Goal: Information Seeking & Learning: Find specific fact

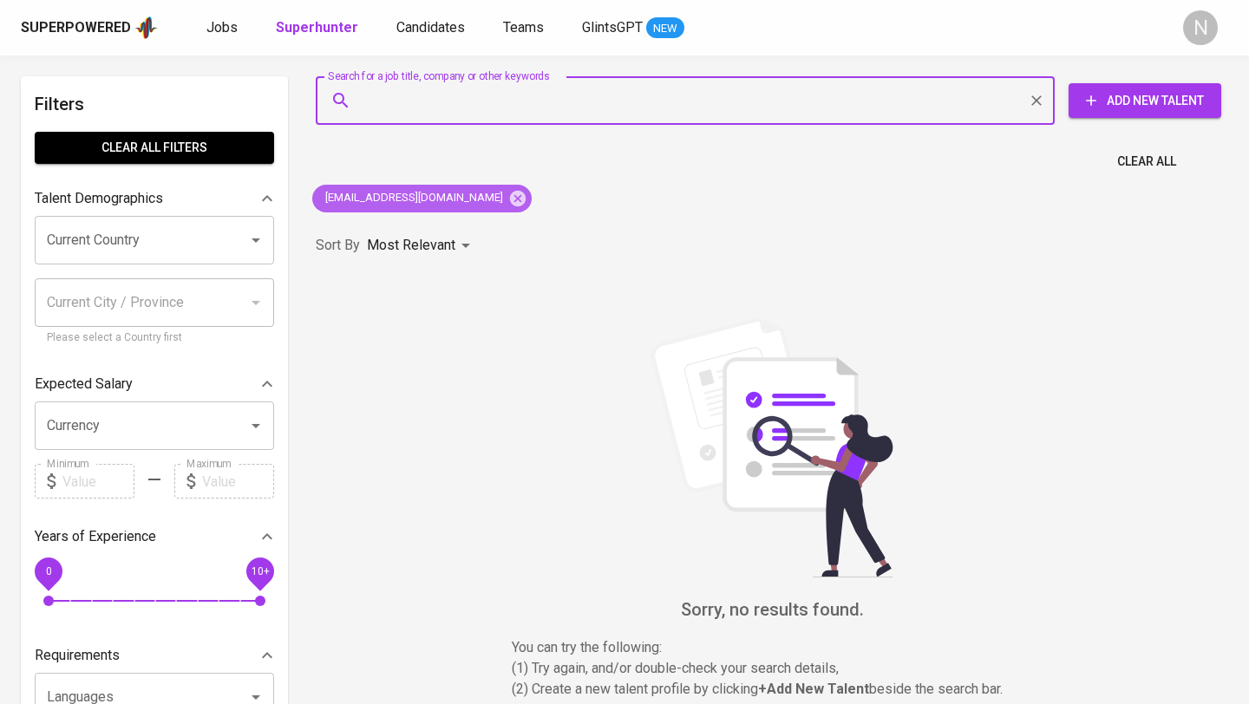
click at [510, 200] on icon at bounding box center [518, 198] width 16 height 16
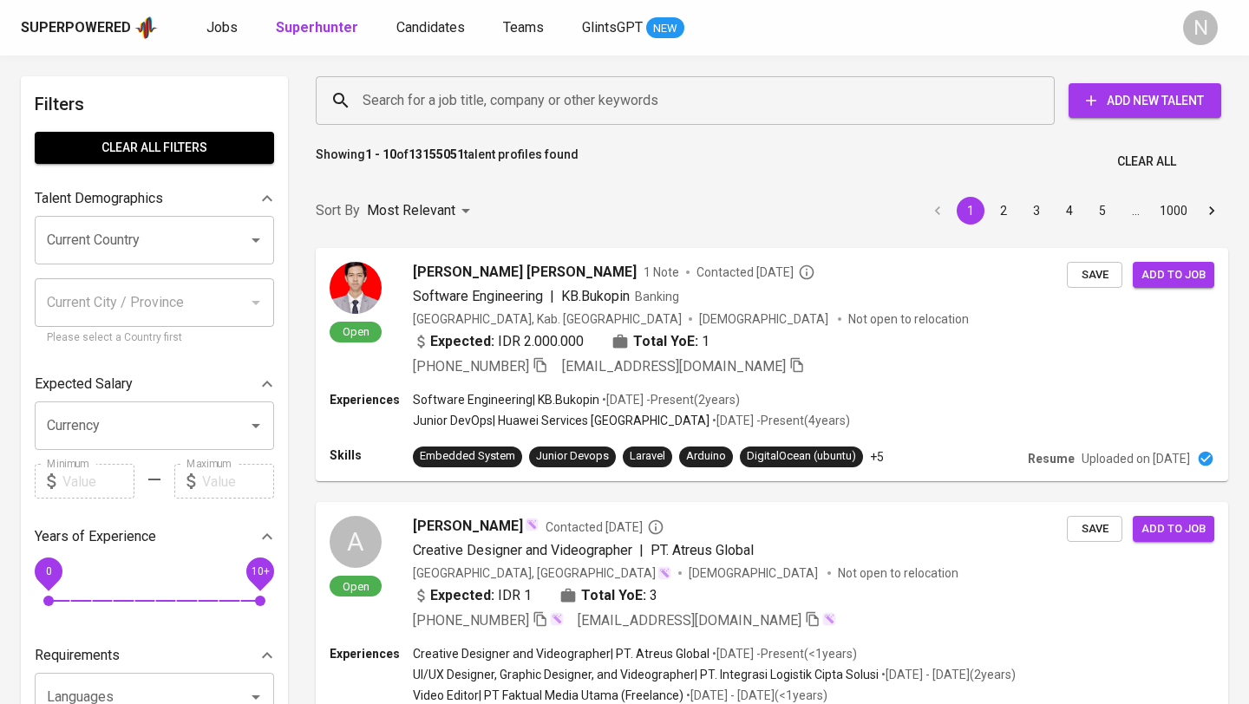
click at [380, 97] on input "Search for a job title, company or other keywords" at bounding box center [689, 100] width 663 height 33
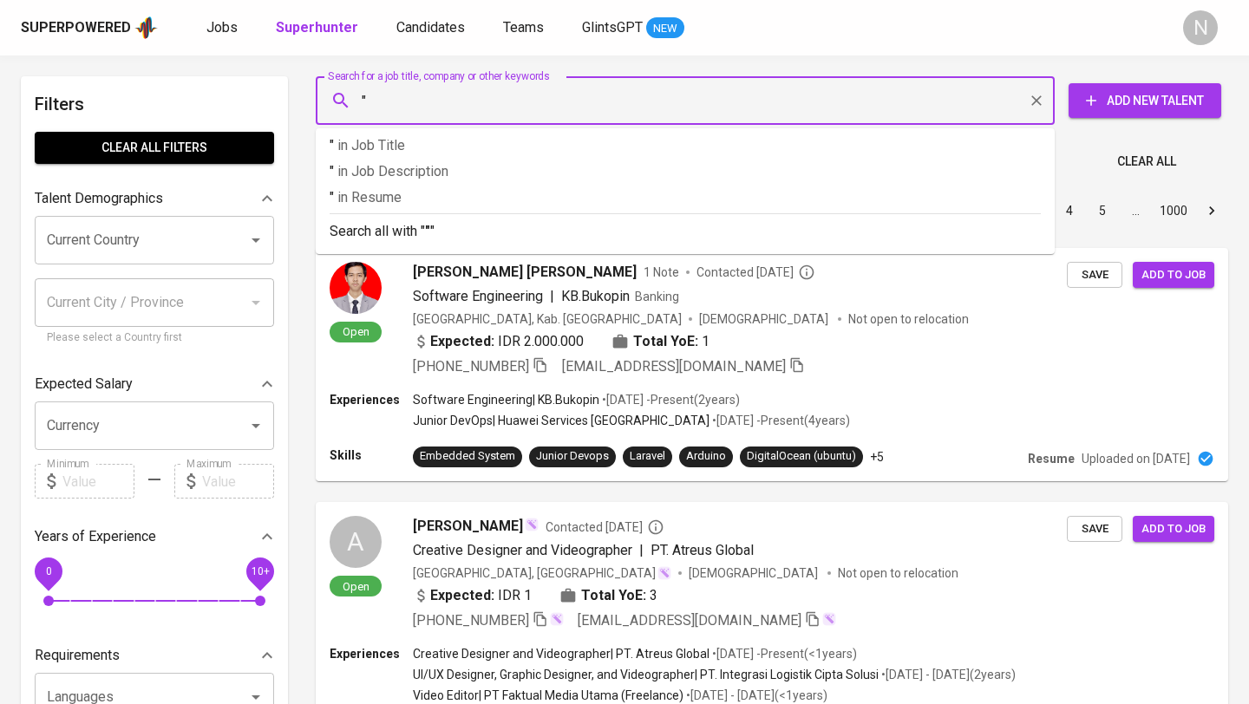
paste input "Denza Ayu Prilla"
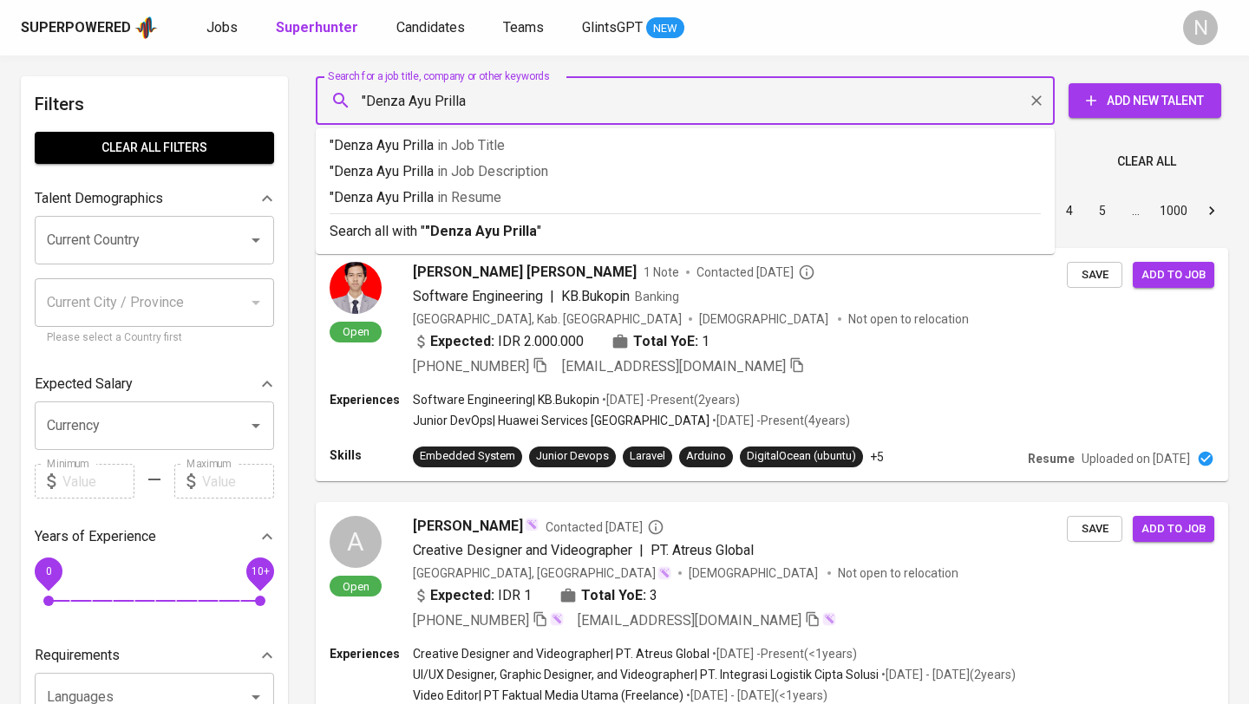
type input ""Denza Ayu Prilla""
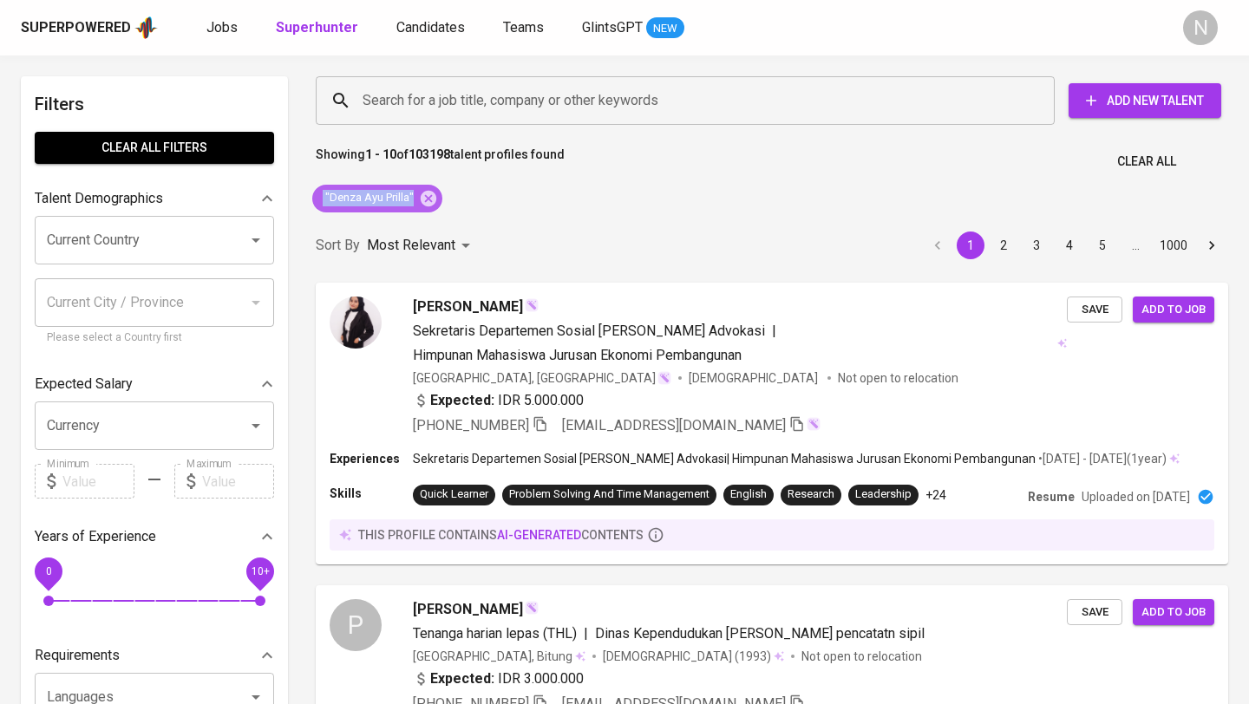
drag, startPoint x: 414, startPoint y: 198, endPoint x: 321, endPoint y: 197, distance: 92.8
click at [321, 197] on span ""Denza Ayu Prilla"" at bounding box center [368, 198] width 112 height 16
click at [427, 199] on icon at bounding box center [428, 198] width 19 height 19
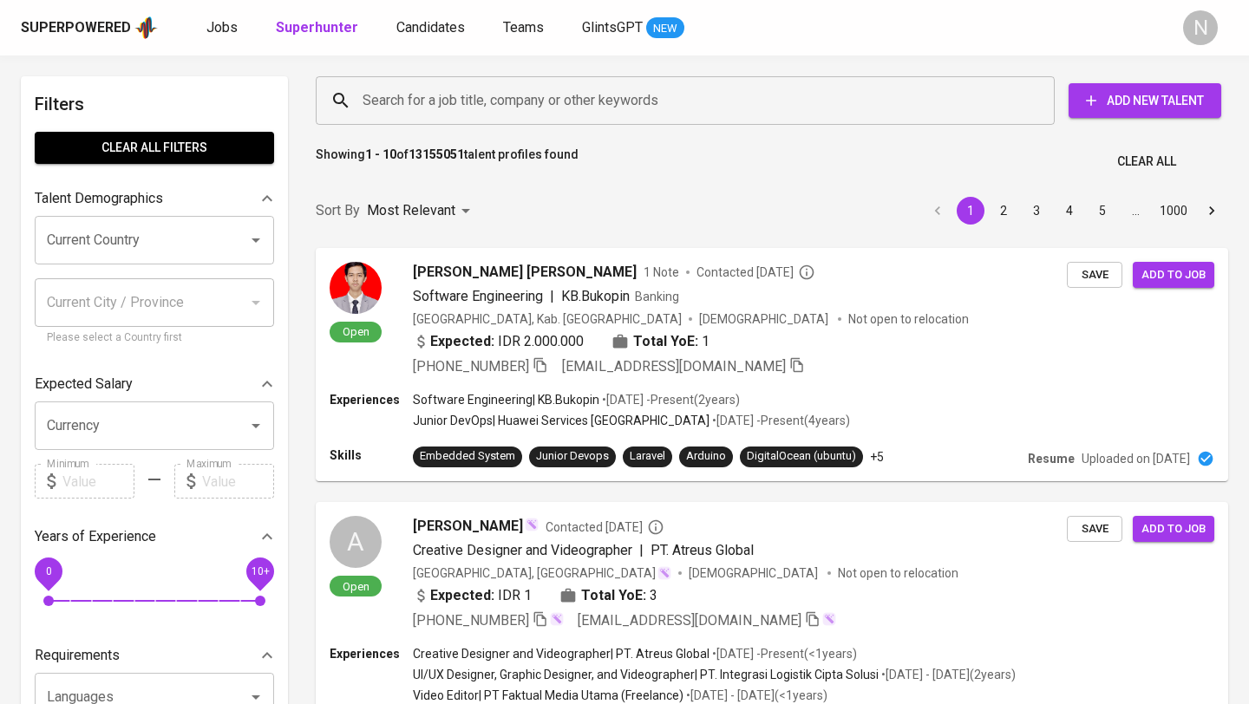
click at [426, 99] on input "Search for a job title, company or other keywords" at bounding box center [689, 100] width 663 height 33
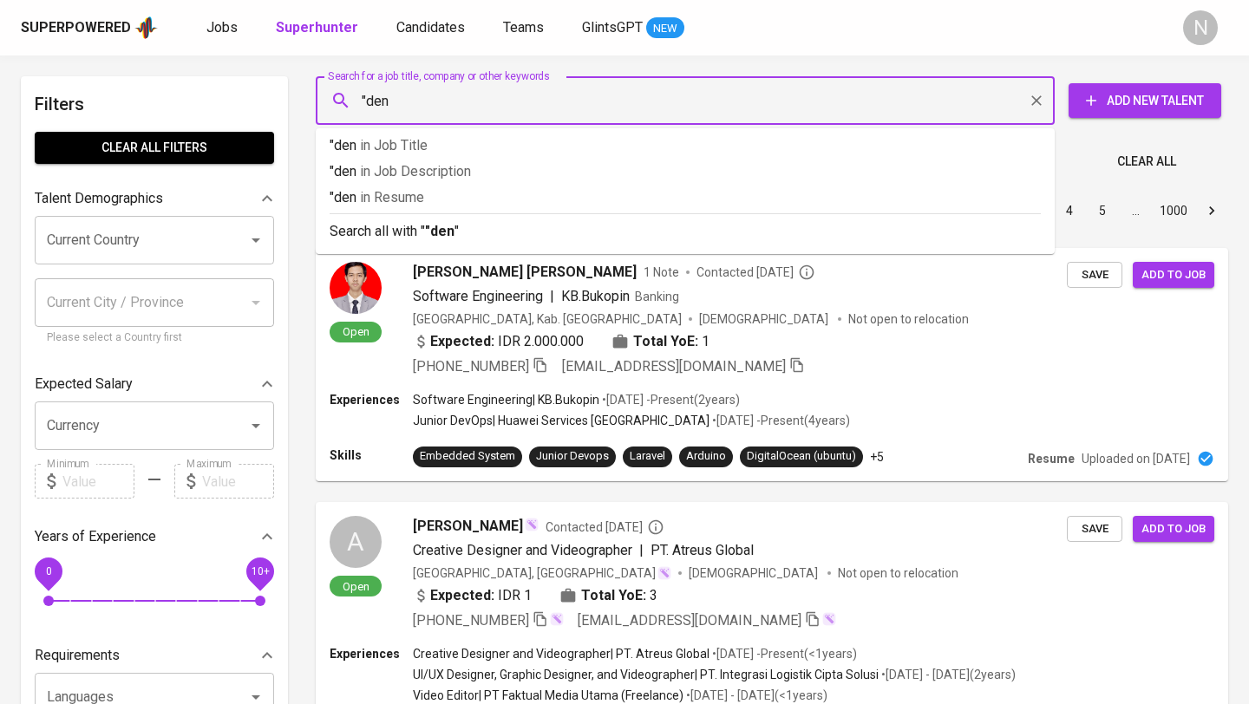
paste input "Denza Ayu Prilla"
type input "Denza Ayu Prilla"
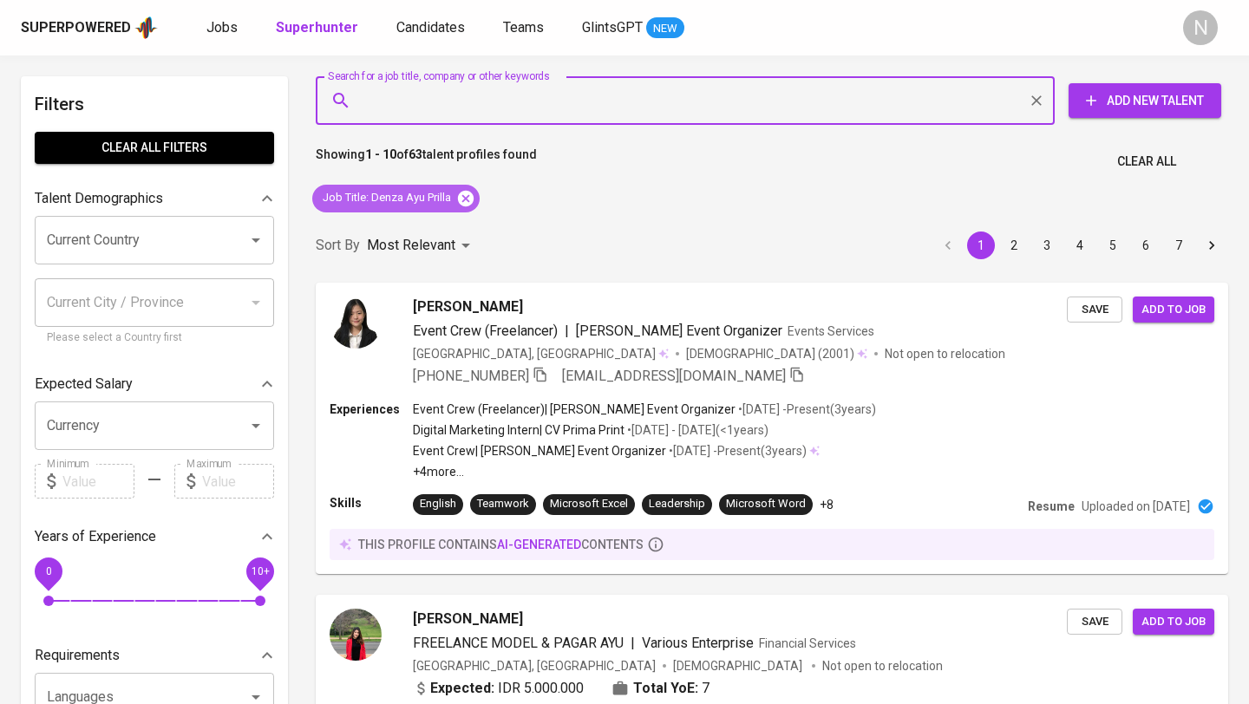
click at [465, 193] on icon at bounding box center [466, 198] width 16 height 16
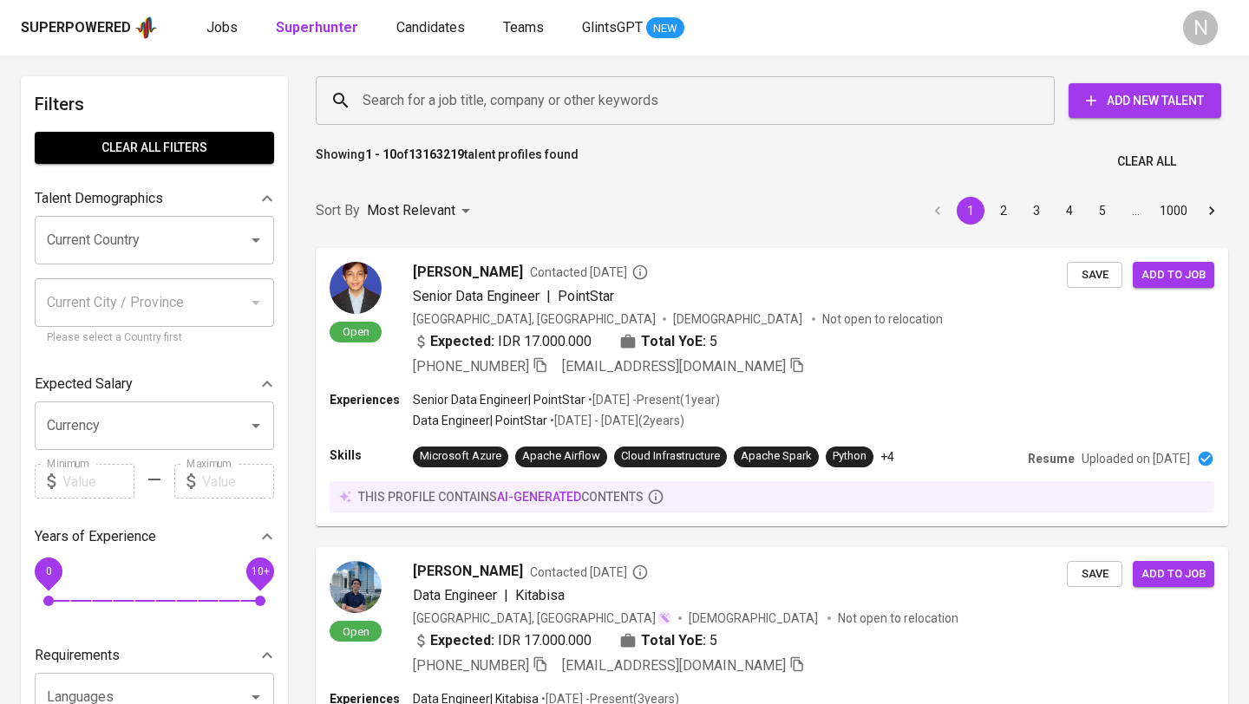
click at [414, 88] on input "Search for a job title, company or other keywords" at bounding box center [689, 100] width 663 height 33
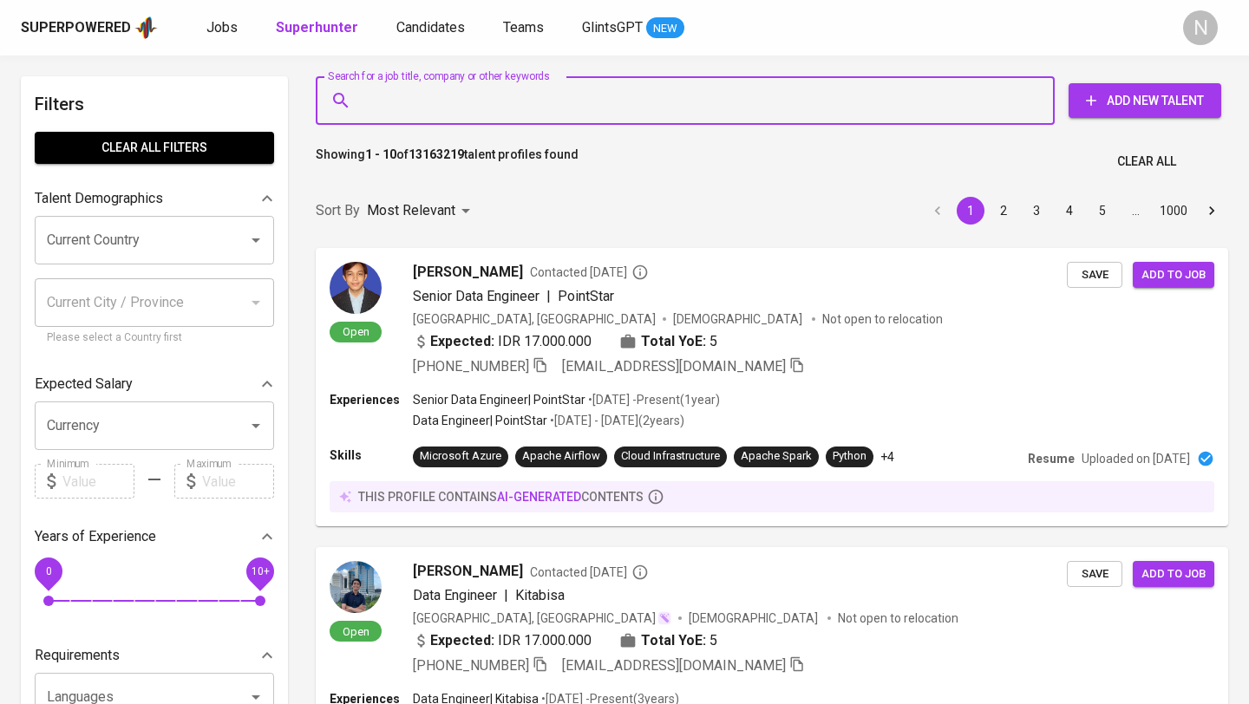
paste input "Denza Ayu Prilla"
type input "Denza Ayu Prilla"
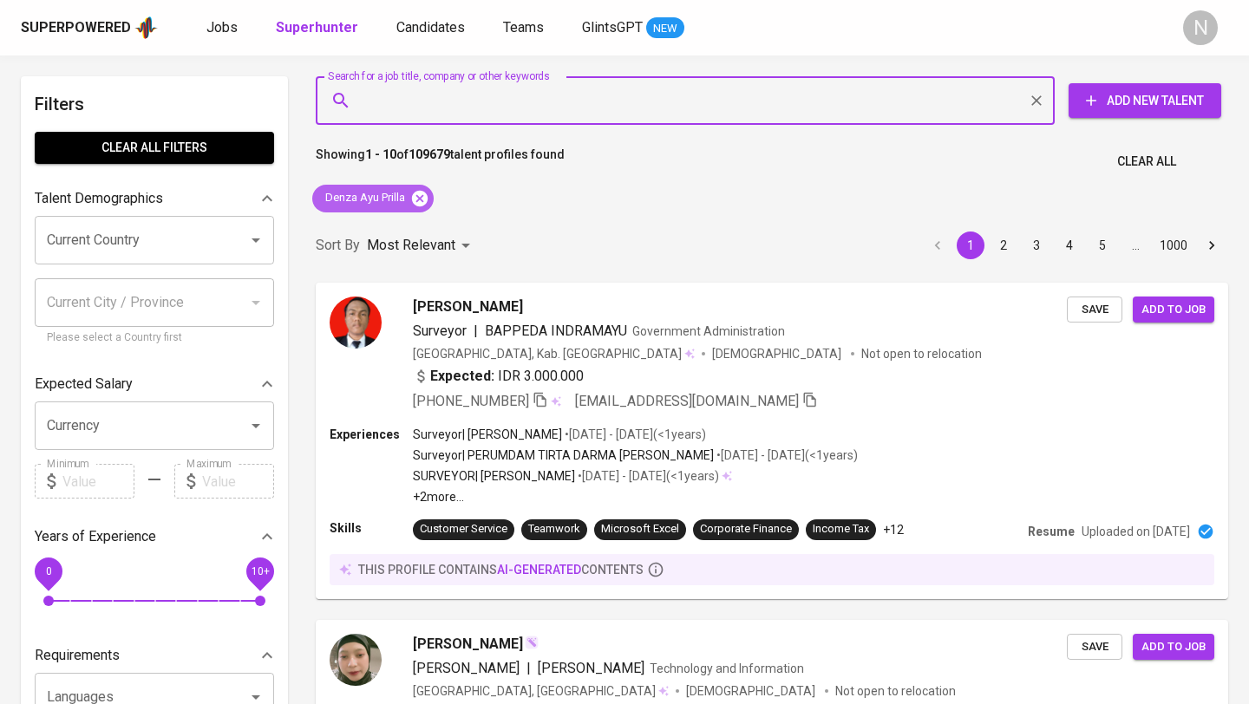
click at [421, 198] on icon at bounding box center [419, 198] width 19 height 19
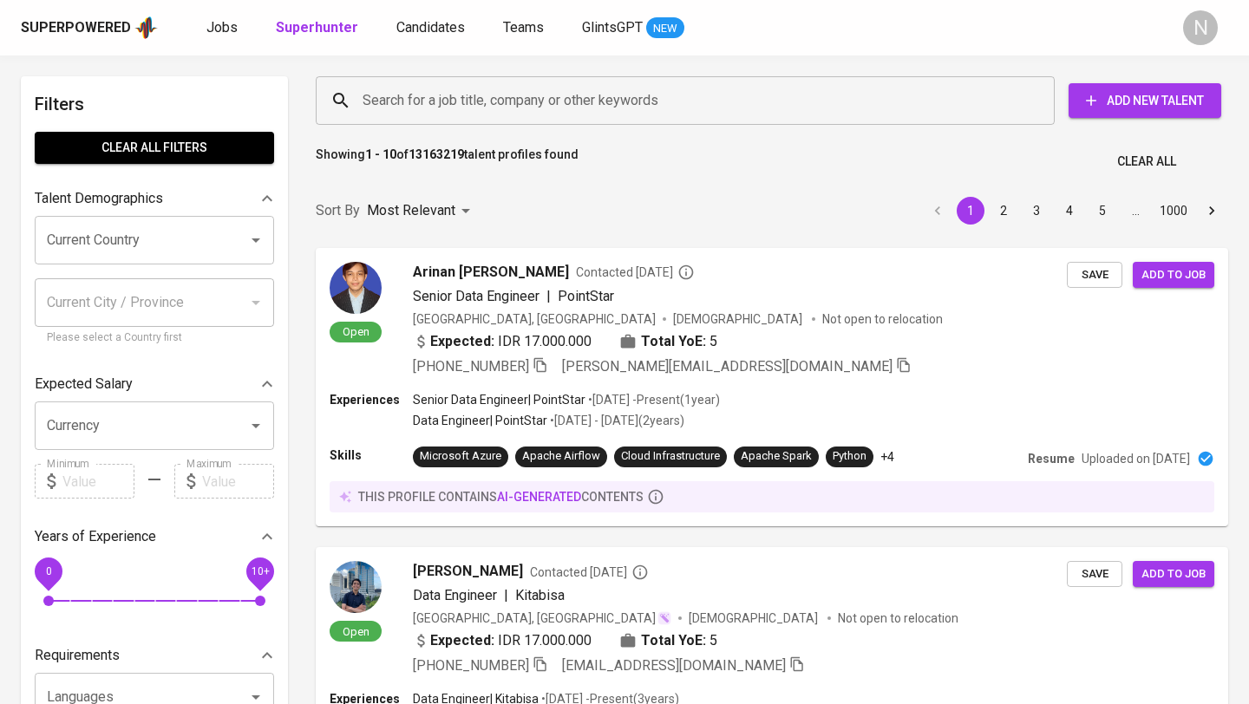
click at [403, 98] on input "Search for a job title, company or other keywords" at bounding box center [689, 100] width 663 height 33
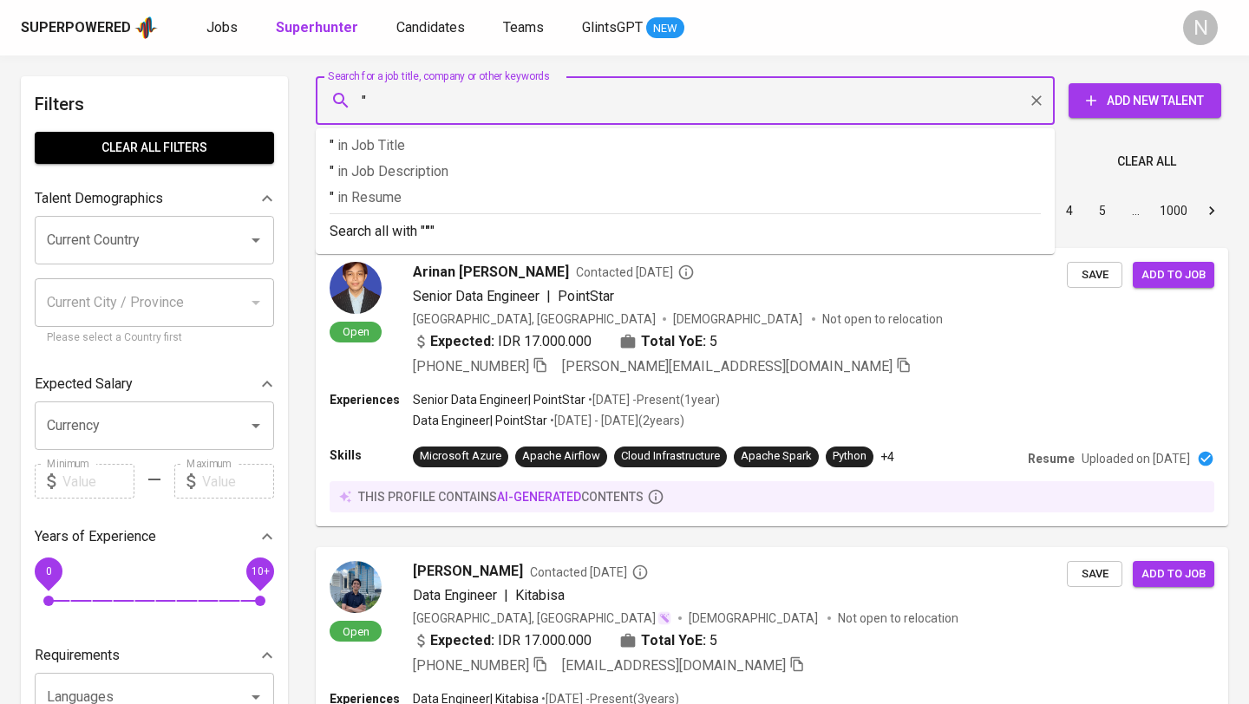
paste input "Denza Ayu Prilla"
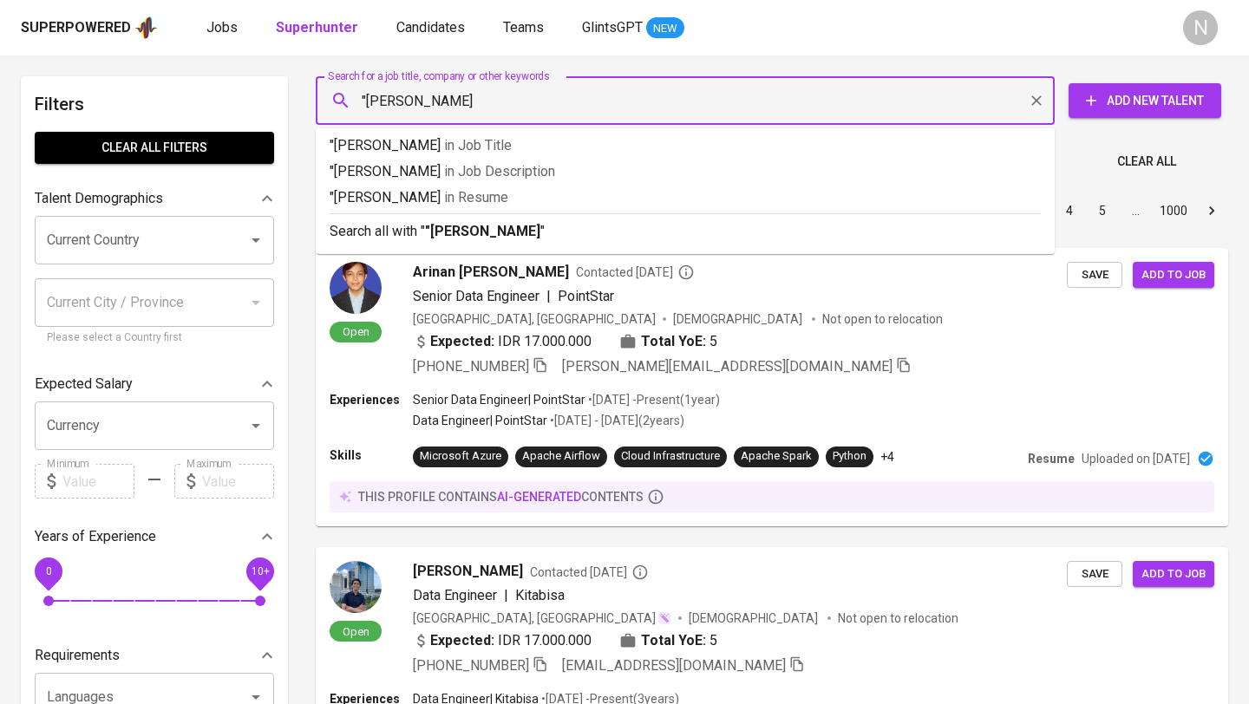
type input ""denza ayu""
